Goal: Task Accomplishment & Management: Manage account settings

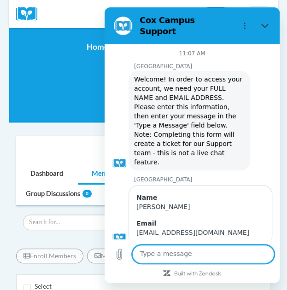
scroll to position [408, 0]
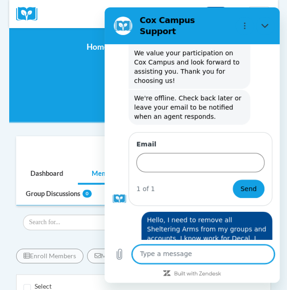
click at [87, 74] on div "SA - Cobb sa-cobb Change Group SA - Cobb SA - Stonewall Tell Stonewall Tell Fam…" at bounding box center [144, 83] width 218 height 52
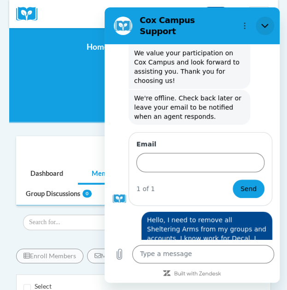
click at [267, 17] on button "Close" at bounding box center [265, 26] width 18 height 18
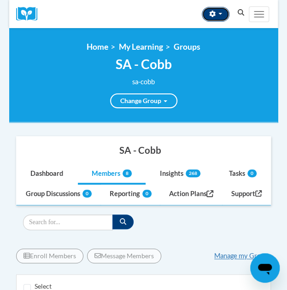
click at [215, 11] on icon "button" at bounding box center [212, 14] width 6 height 6
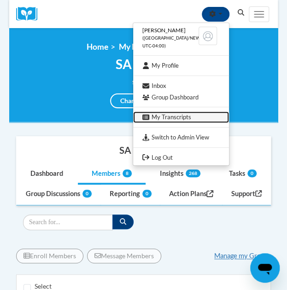
click at [170, 117] on link "My Transcripts" at bounding box center [181, 117] width 96 height 12
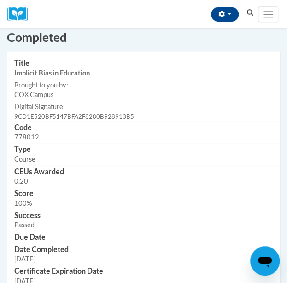
scroll to position [264, 0]
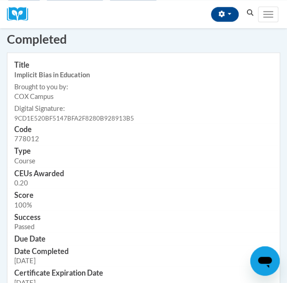
click at [124, 164] on td "Type Course" at bounding box center [143, 156] width 272 height 22
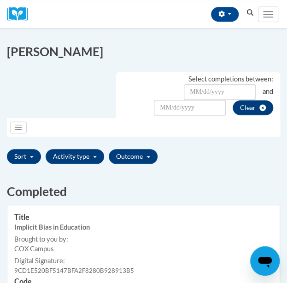
scroll to position [0, 0]
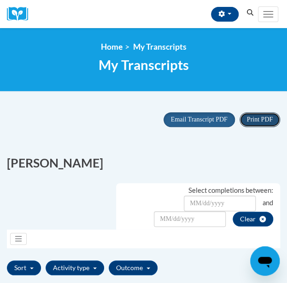
click at [258, 121] on span "Print PDF" at bounding box center [260, 119] width 26 height 7
click at [266, 15] on button "Toggle navigation" at bounding box center [268, 14] width 20 height 16
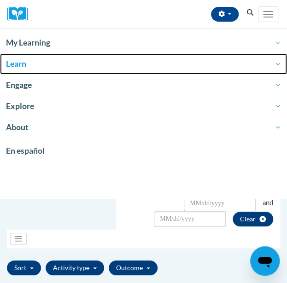
click at [21, 64] on span "Learn" at bounding box center [143, 63] width 275 height 11
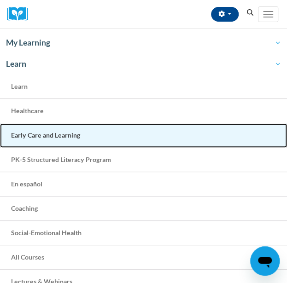
click at [34, 138] on span "Early Care and Learning" at bounding box center [45, 135] width 69 height 8
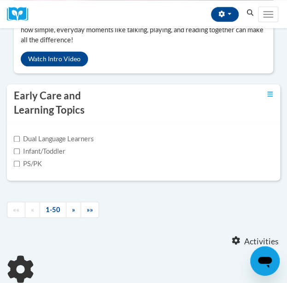
scroll to position [252, 0]
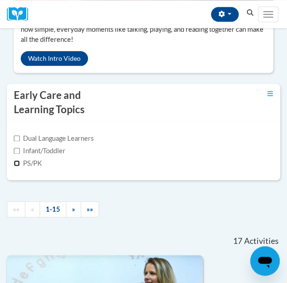
click at [15, 163] on input "PS/PK" at bounding box center [17, 163] width 6 height 6
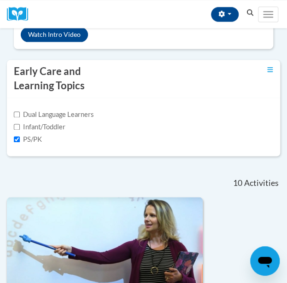
scroll to position [271, 0]
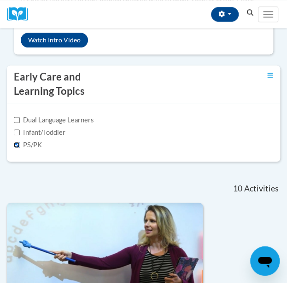
click at [16, 144] on input "PS/PK" at bounding box center [17, 145] width 6 height 6
checkbox input "false"
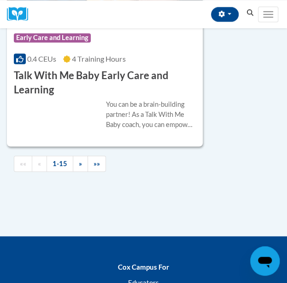
scroll to position [3735, 0]
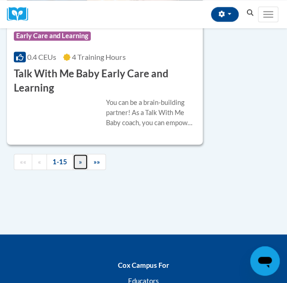
click at [82, 169] on link "»" at bounding box center [80, 162] width 15 height 16
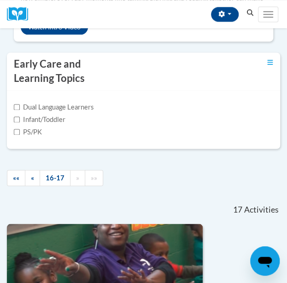
scroll to position [282, 0]
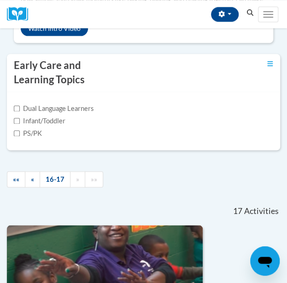
click at [178, 154] on div "Early Care and Learning Topics Dual Language Learners Infant/Toddler PS/PK" at bounding box center [143, 108] width 273 height 108
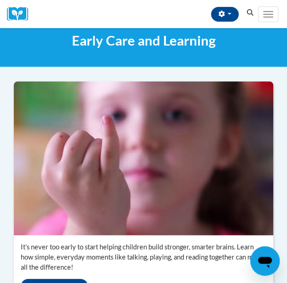
scroll to position [0, 0]
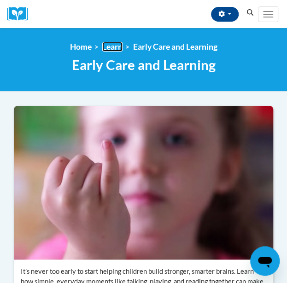
click at [113, 46] on link "Learn" at bounding box center [112, 47] width 20 height 10
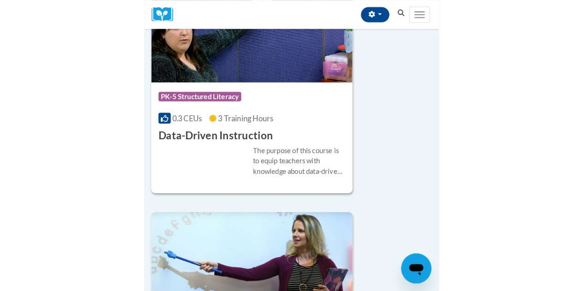
scroll to position [2408, 0]
